Goal: Transaction & Acquisition: Download file/media

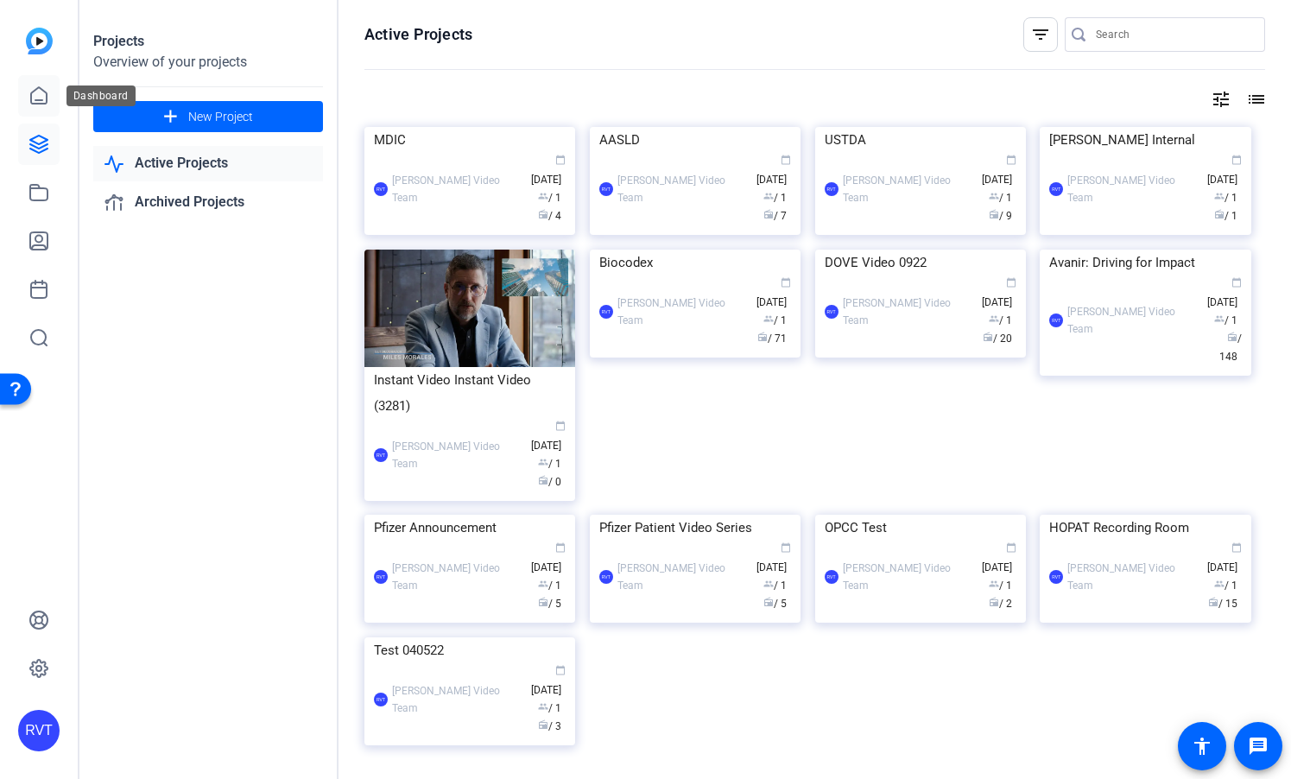
click at [39, 108] on link at bounding box center [38, 95] width 41 height 41
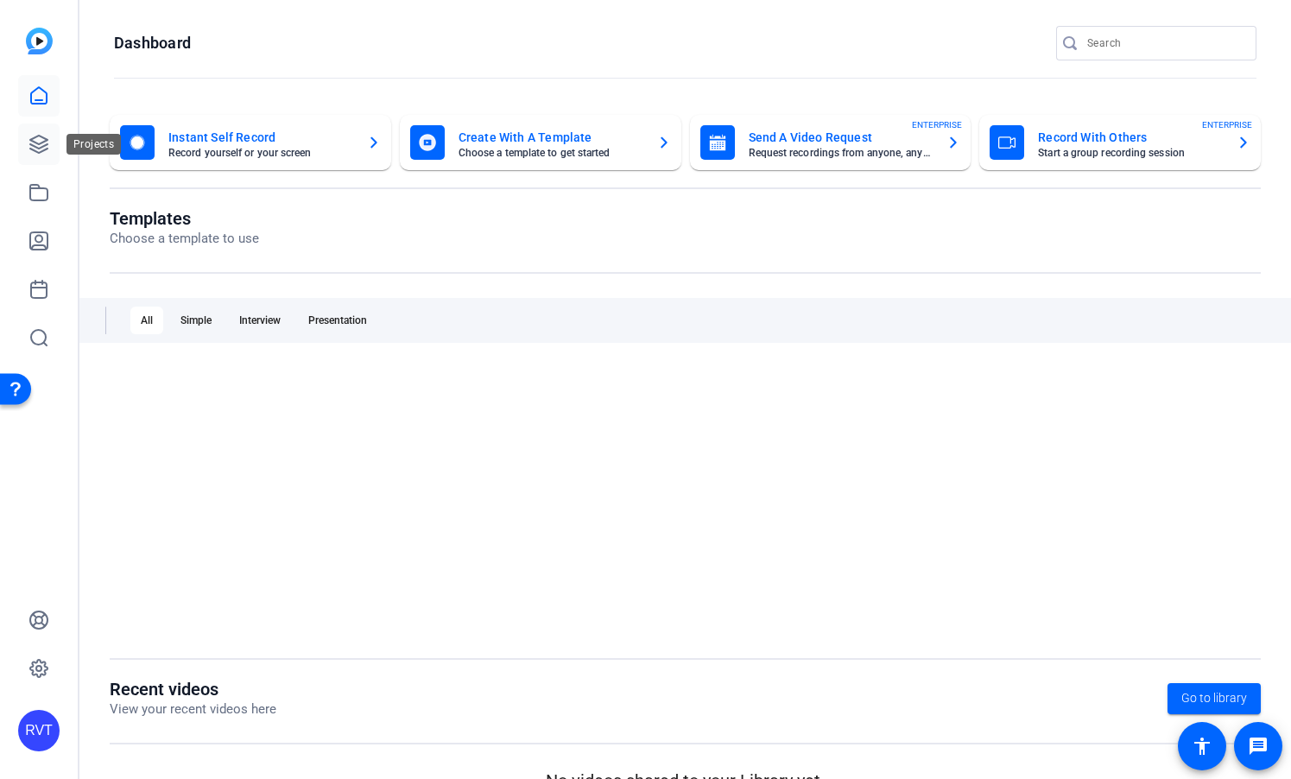
click at [37, 149] on icon at bounding box center [39, 144] width 21 height 21
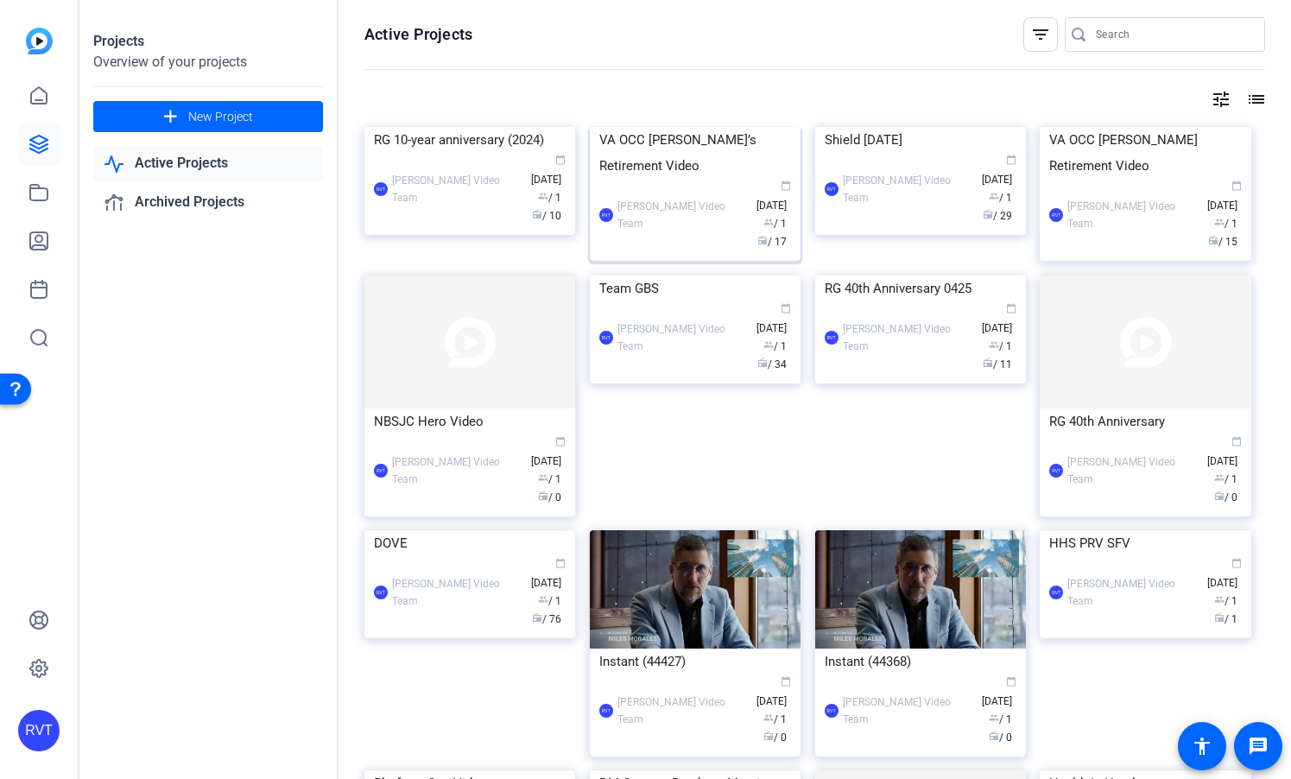
click at [673, 127] on img at bounding box center [695, 127] width 211 height 0
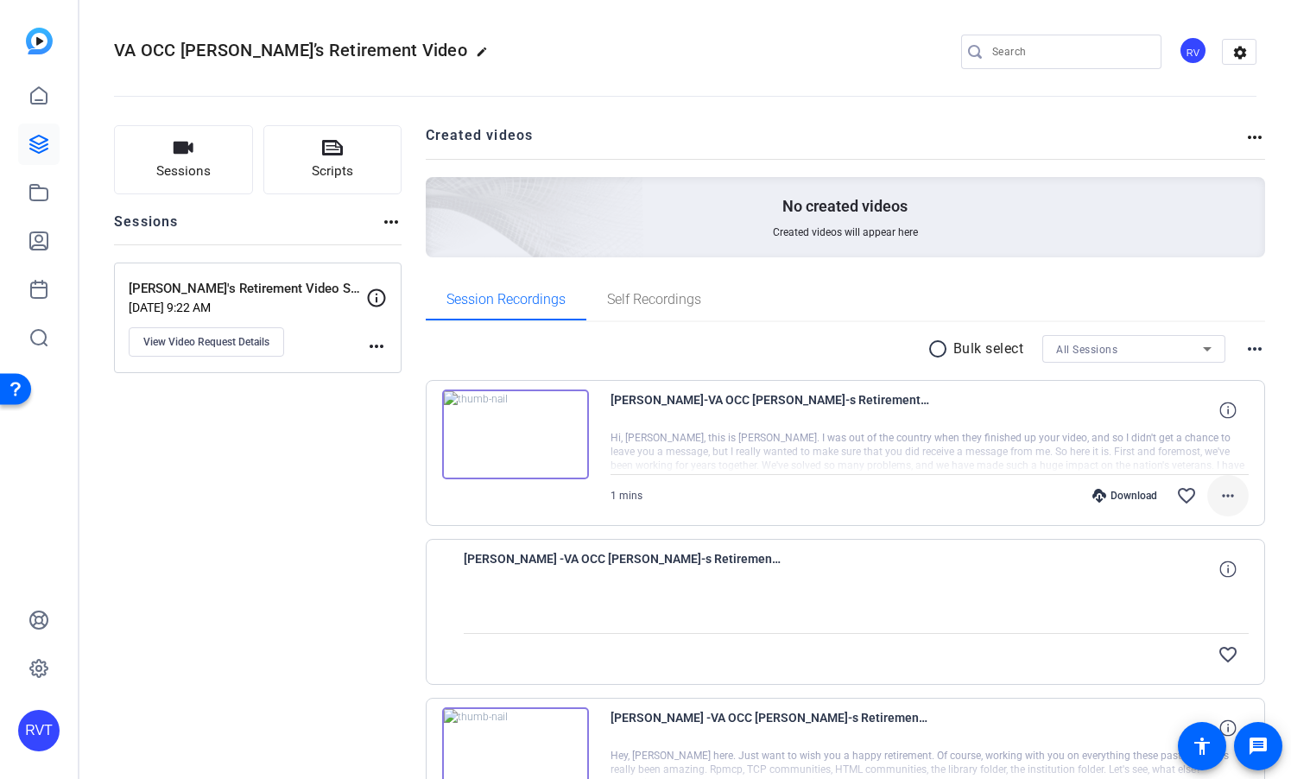
click at [1226, 497] on mat-icon "more_horiz" at bounding box center [1228, 495] width 21 height 21
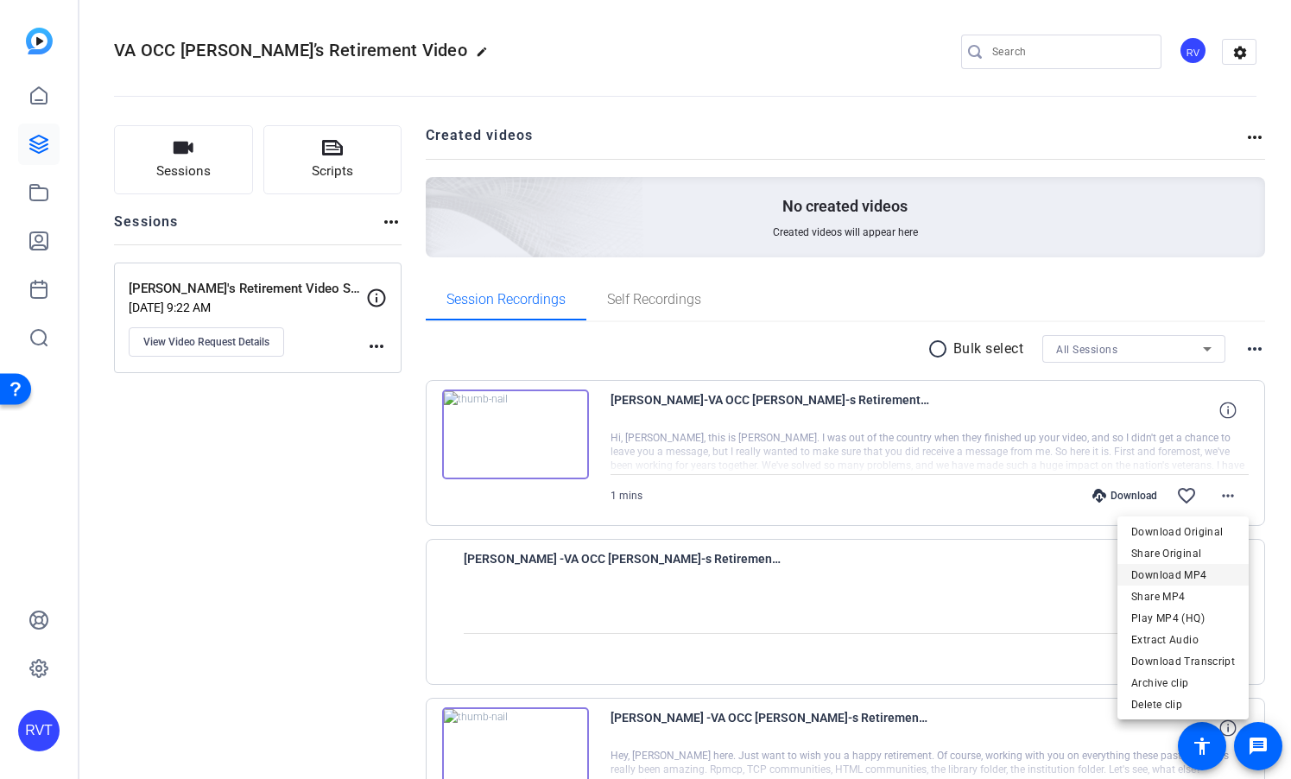
click at [1157, 571] on span "Download MP4" at bounding box center [1183, 575] width 104 height 21
